Goal: Information Seeking & Learning: Learn about a topic

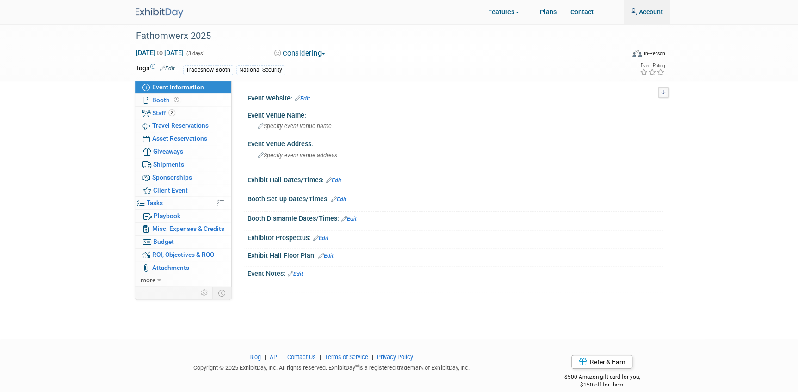
type input "kim.hansen@woolpert.com"
click at [161, 9] on img at bounding box center [160, 13] width 48 height 10
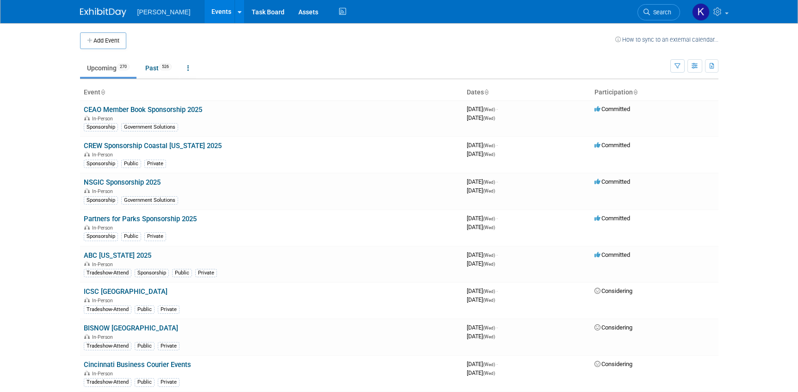
drag, startPoint x: 0, startPoint y: 0, endPoint x: 562, endPoint y: 18, distance: 561.9
click at [659, 12] on span "Search" at bounding box center [660, 12] width 21 height 7
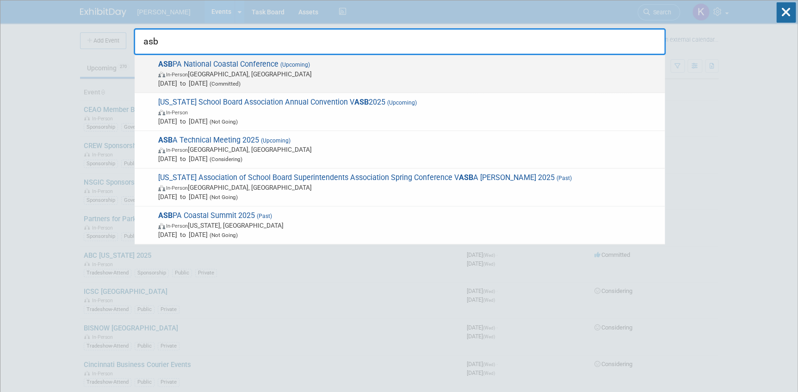
type input "asb"
click at [196, 70] on span "In-Person Long Beach, CA" at bounding box center [409, 73] width 502 height 9
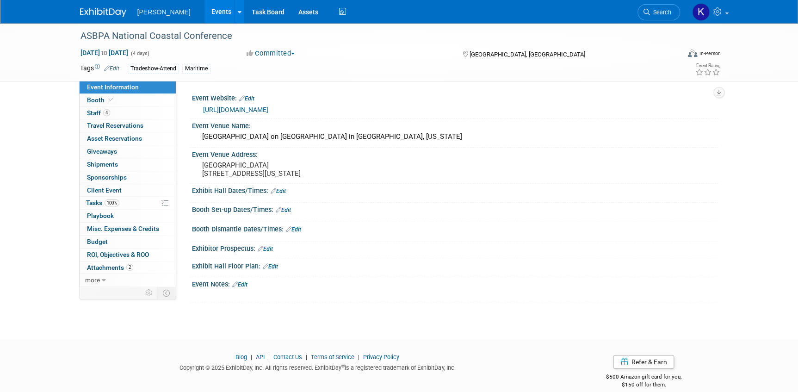
click at [268, 108] on link "[URL][DOMAIN_NAME]" at bounding box center [235, 109] width 65 height 7
click at [91, 113] on span "Staff 4" at bounding box center [98, 112] width 23 height 7
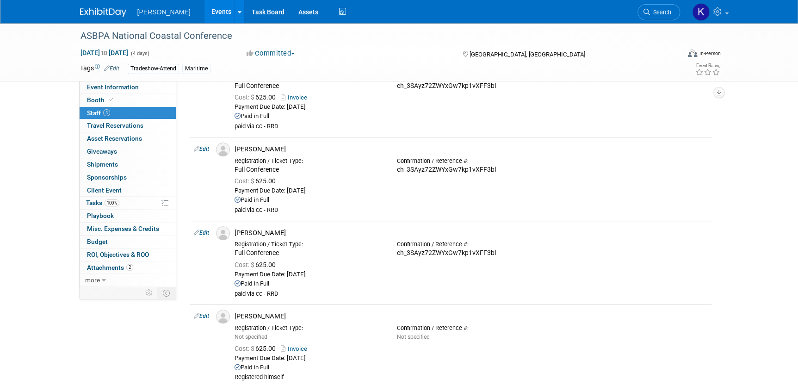
scroll to position [84, 0]
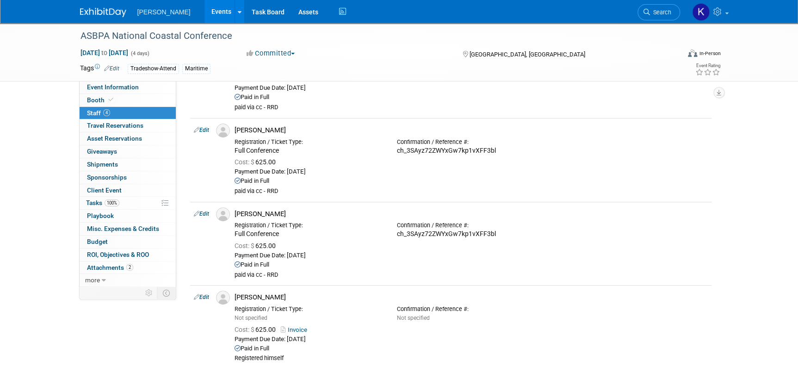
click at [57, 130] on div "ASBPA National Coastal Conference [DATE] to [DATE] (4 days) [DATE] to [DATE] Co…" at bounding box center [399, 167] width 798 height 457
click at [56, 175] on div "ASBPA National Coastal Conference [DATE] to [DATE] (4 days) [DATE] to [DATE] Co…" at bounding box center [399, 167] width 798 height 457
